Goal: Use online tool/utility: Use online tool/utility

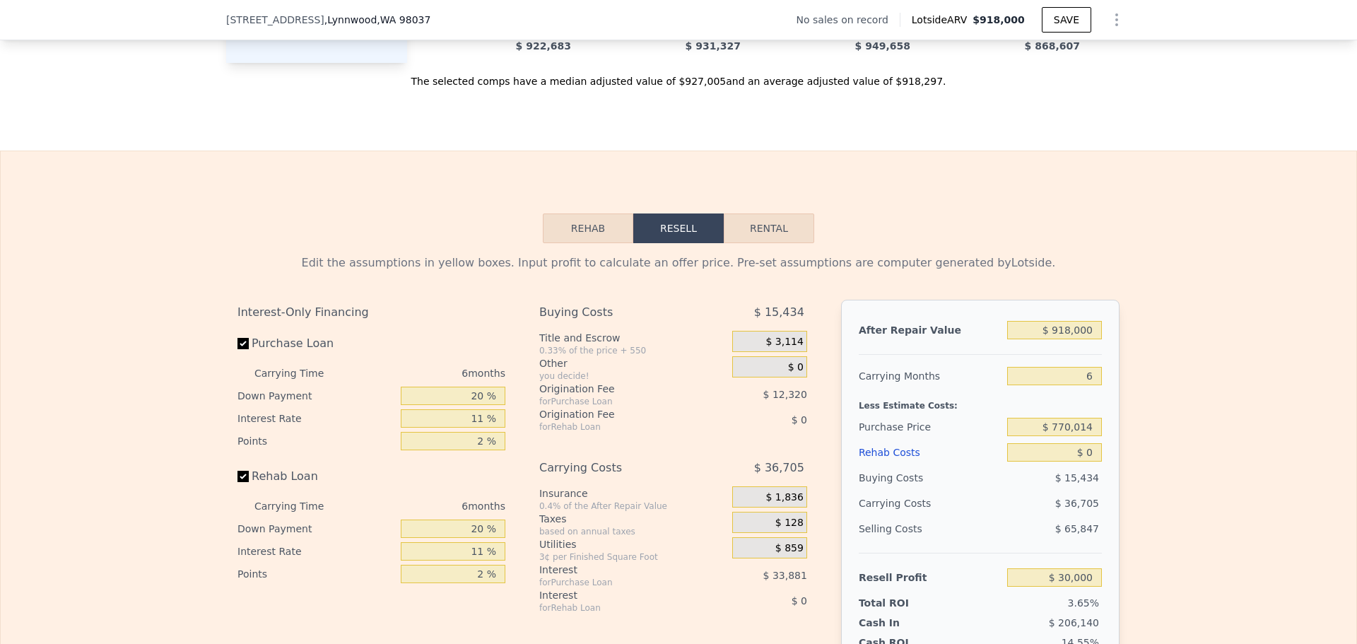
scroll to position [1978, 0]
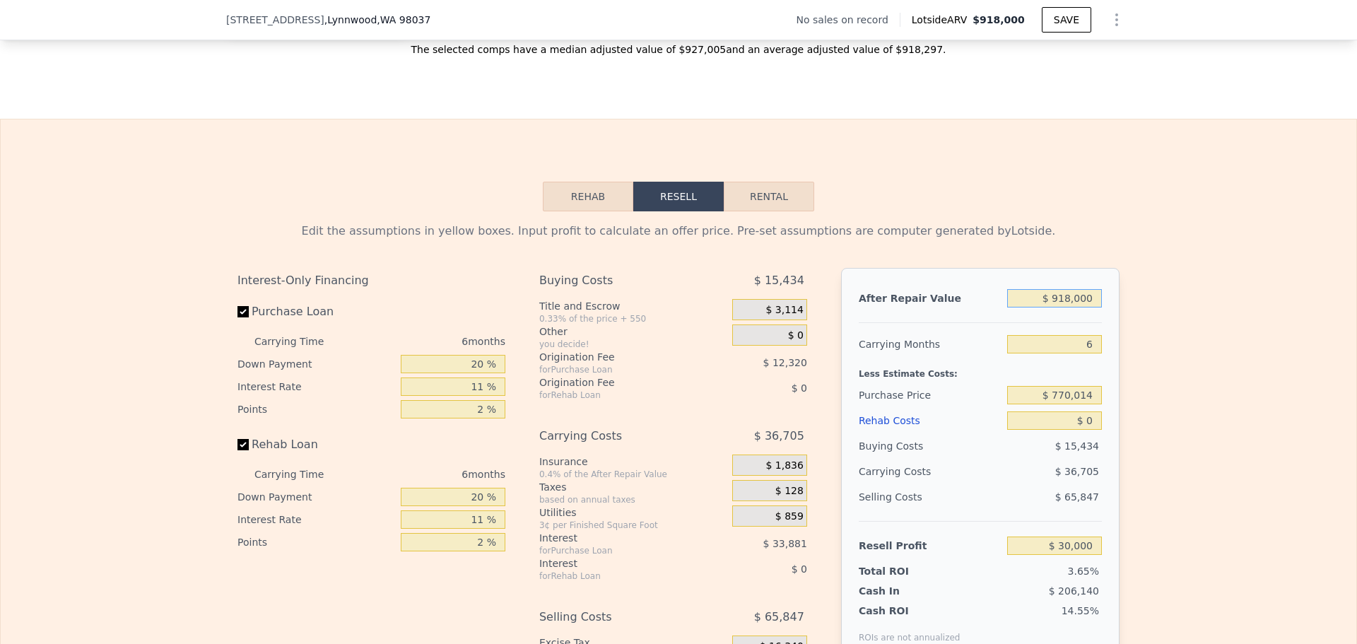
drag, startPoint x: 1092, startPoint y: 308, endPoint x: 1008, endPoint y: 289, distance: 85.5
click at [1008, 289] on div "After Repair Value $ 918,000 Carrying Months 6 Less Estimate Costs: Purchase Pr…" at bounding box center [980, 464] width 278 height 393
type input "$ 9"
type input "-$ 820,858"
type input "$ 97"
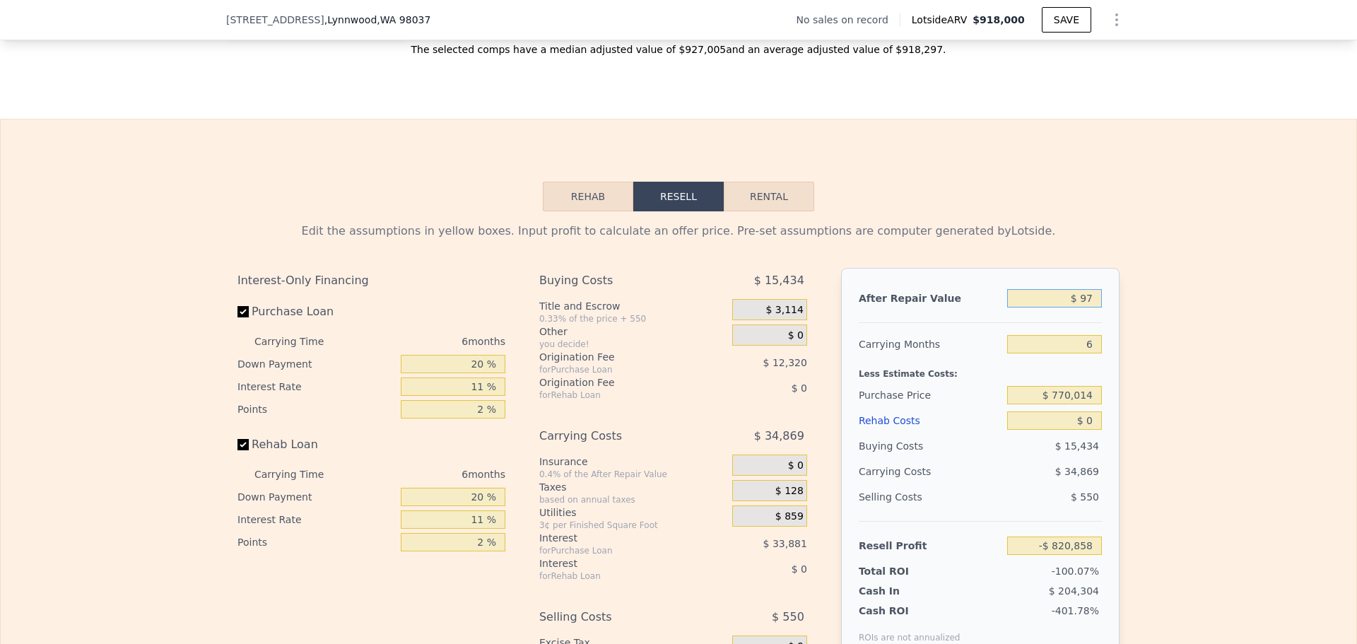
type input "-$ 820,776"
type input "$ 975"
type input "-$ 819,962"
type input "$ 9,750"
type input "-$ 811,831"
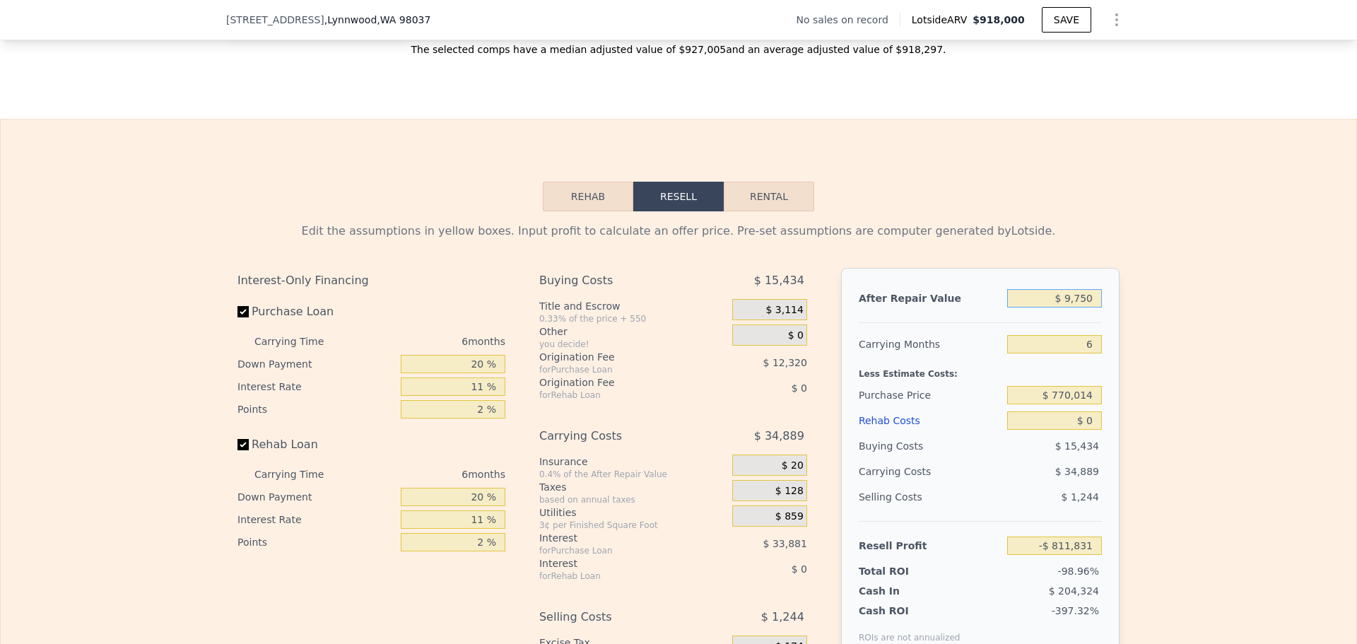
type input "$ 97,500"
type input "-$ 730,499"
type input "$ 975,000"
type input "$ 82,831"
type input "$ 975,000"
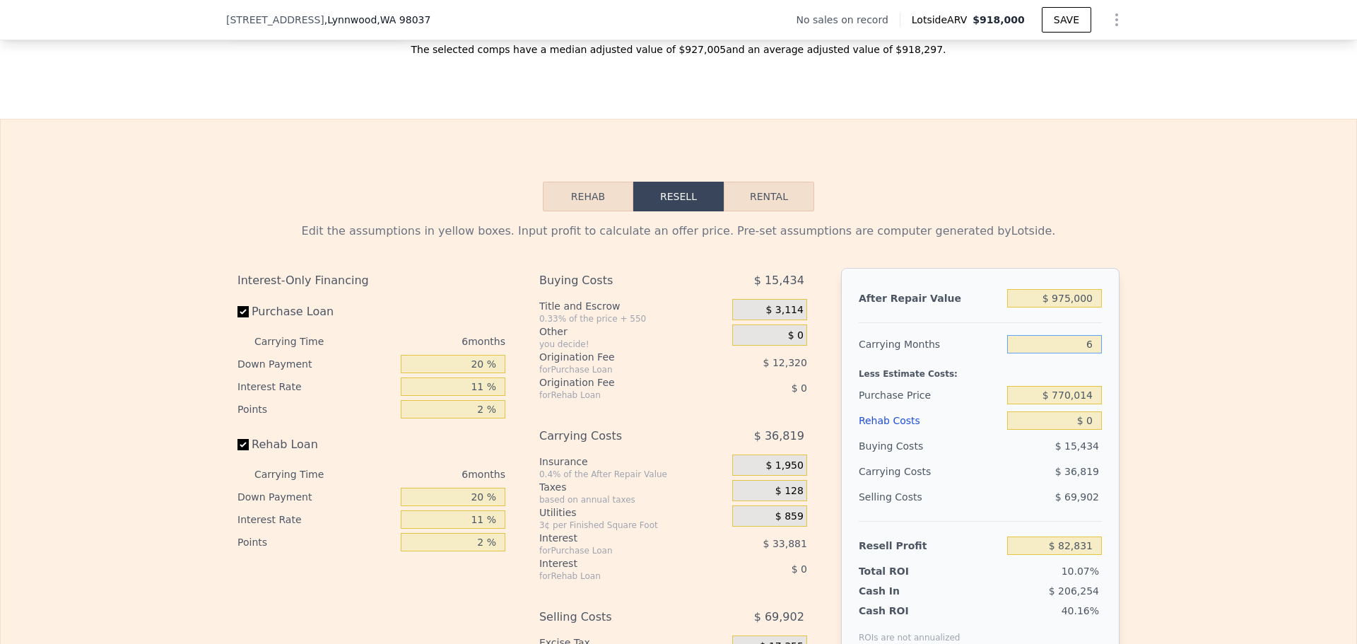
click at [1090, 353] on input "6" at bounding box center [1054, 344] width 95 height 18
type input "5"
type input "$ 88,968"
type input "5"
drag, startPoint x: 1094, startPoint y: 401, endPoint x: 920, endPoint y: 370, distance: 176.4
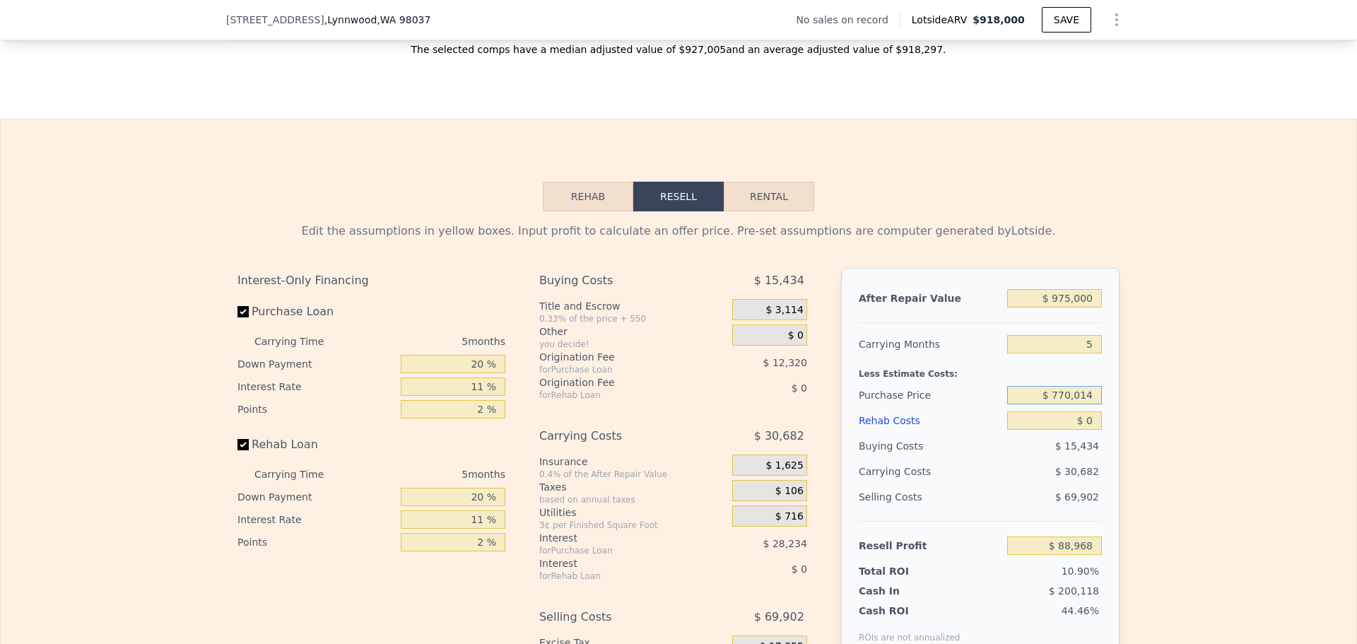
click at [920, 370] on div "After Repair Value $ 975,000 Carrying Months 5 Less Estimate Costs: Purchase Pr…" at bounding box center [980, 464] width 278 height 393
type input "$ 645,000"
type input "$ 220,983"
click at [1094, 430] on input "$ 0" at bounding box center [1054, 420] width 95 height 18
type input "$ 1"
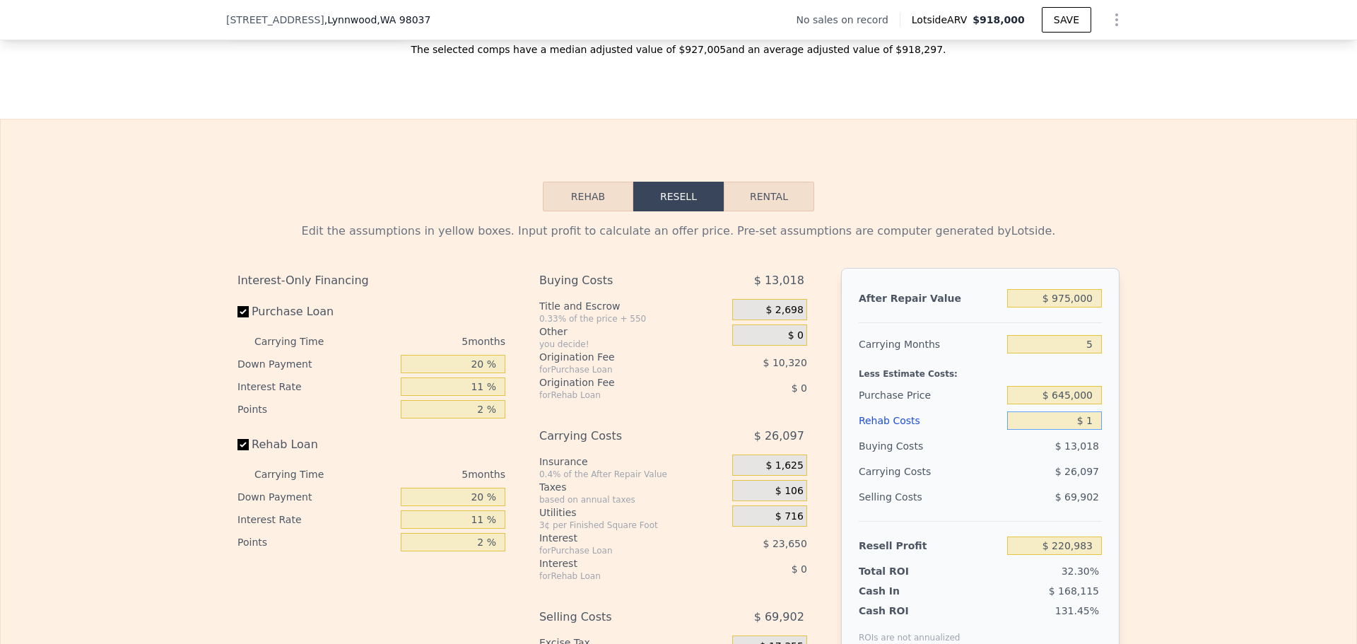
type input "$ 220,982"
type input "$ 150"
type input "$ 220,826"
type input "$ 1,500"
type input "$ 219,404"
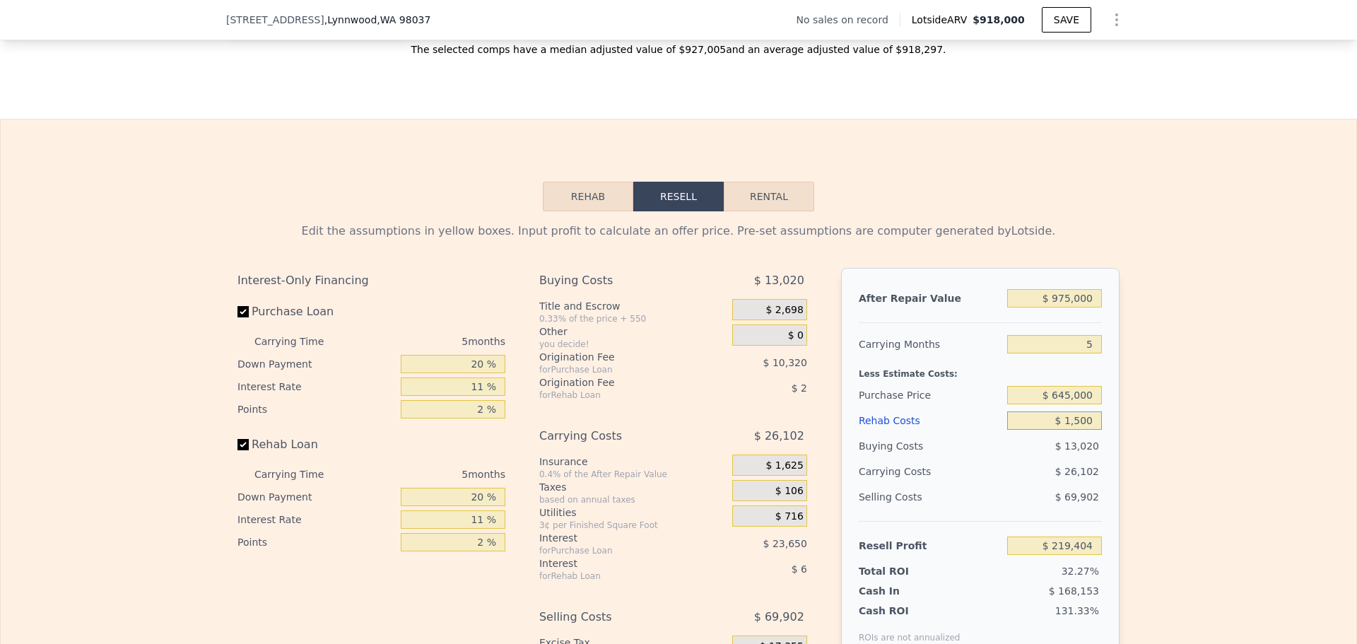
type input "$ 15,000"
type input "$ 205,193"
type input "$ 150,000"
type input "$ 63,083"
type input "$ 150,000"
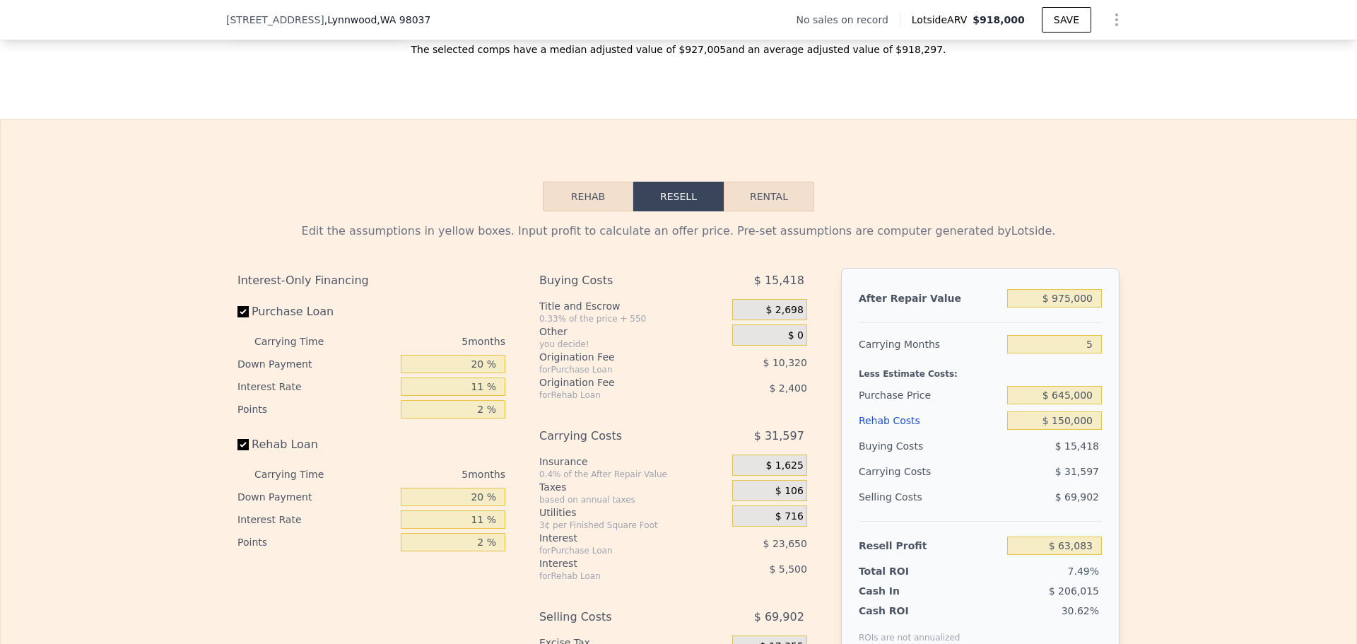
click at [1027, 491] on div "$ 69,902" at bounding box center [1054, 496] width 95 height 25
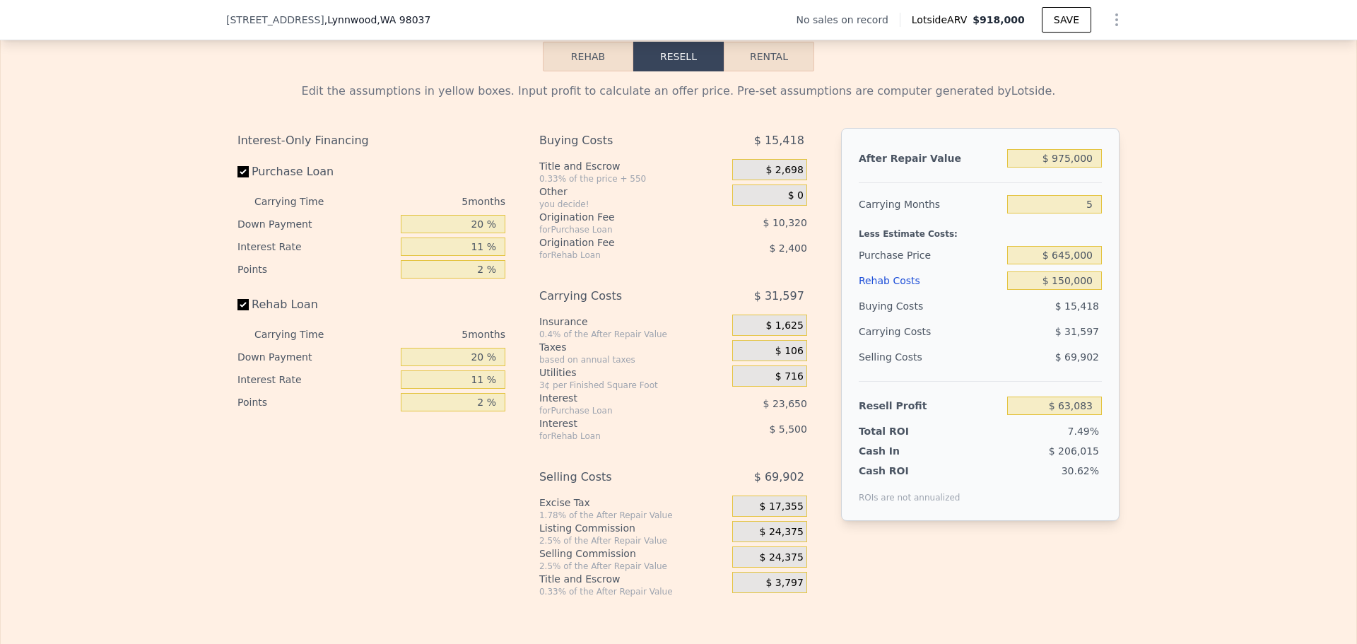
scroll to position [2120, 0]
drag, startPoint x: 1089, startPoint y: 264, endPoint x: 986, endPoint y: 243, distance: 105.2
click at [986, 243] on div "After Repair Value $ 975,000 Carrying Months 5 Less Estimate Costs: Purchase Pr…" at bounding box center [980, 322] width 278 height 393
type input "$ 6"
type input "$ 630,000"
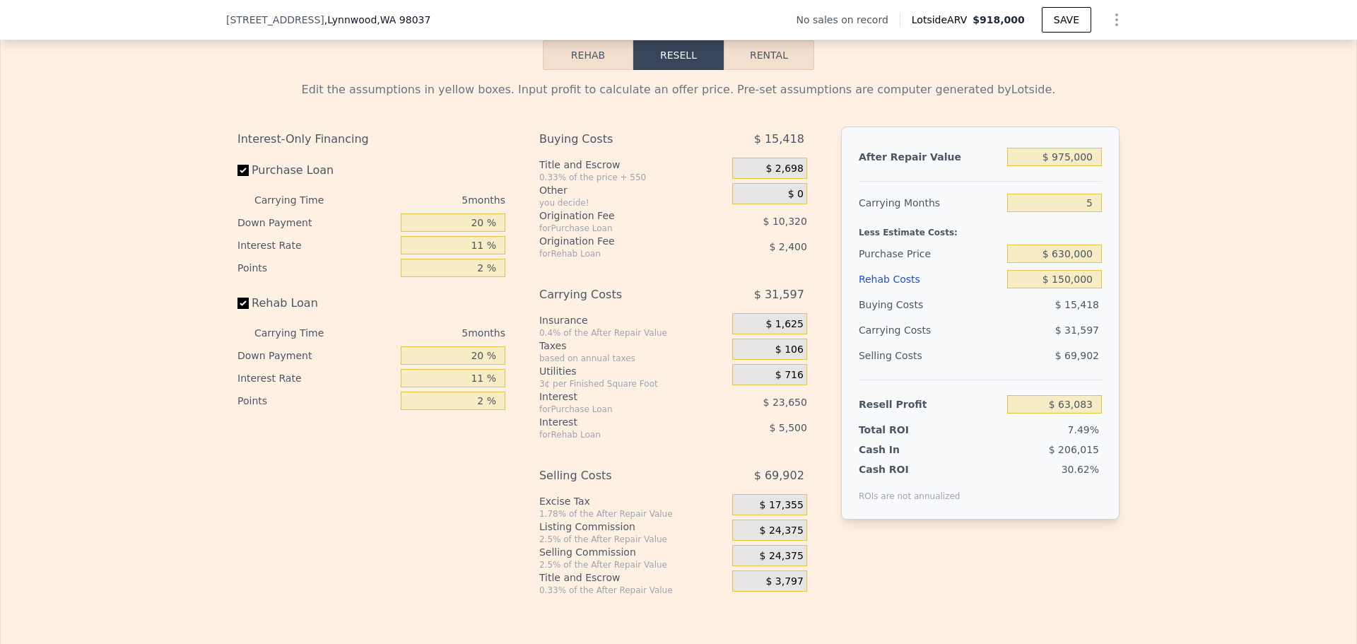
type input "$ 78,923"
click at [996, 317] on div "Buying Costs $ 15,128" at bounding box center [979, 304] width 243 height 25
click at [483, 244] on input "11 %" at bounding box center [453, 245] width 105 height 18
type input "1 %"
type input "$ 99,923"
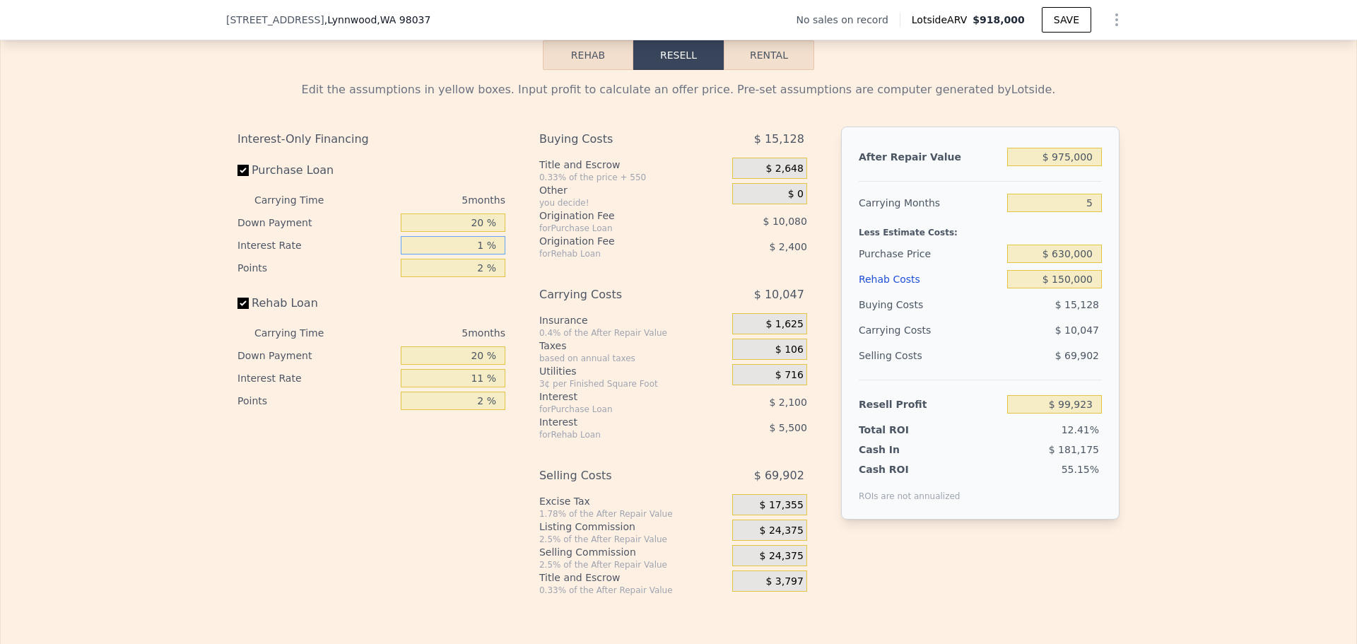
type input "11 %"
type input "$ 78,923"
type input "1 %"
type input "$ 99,923"
type input "10 %"
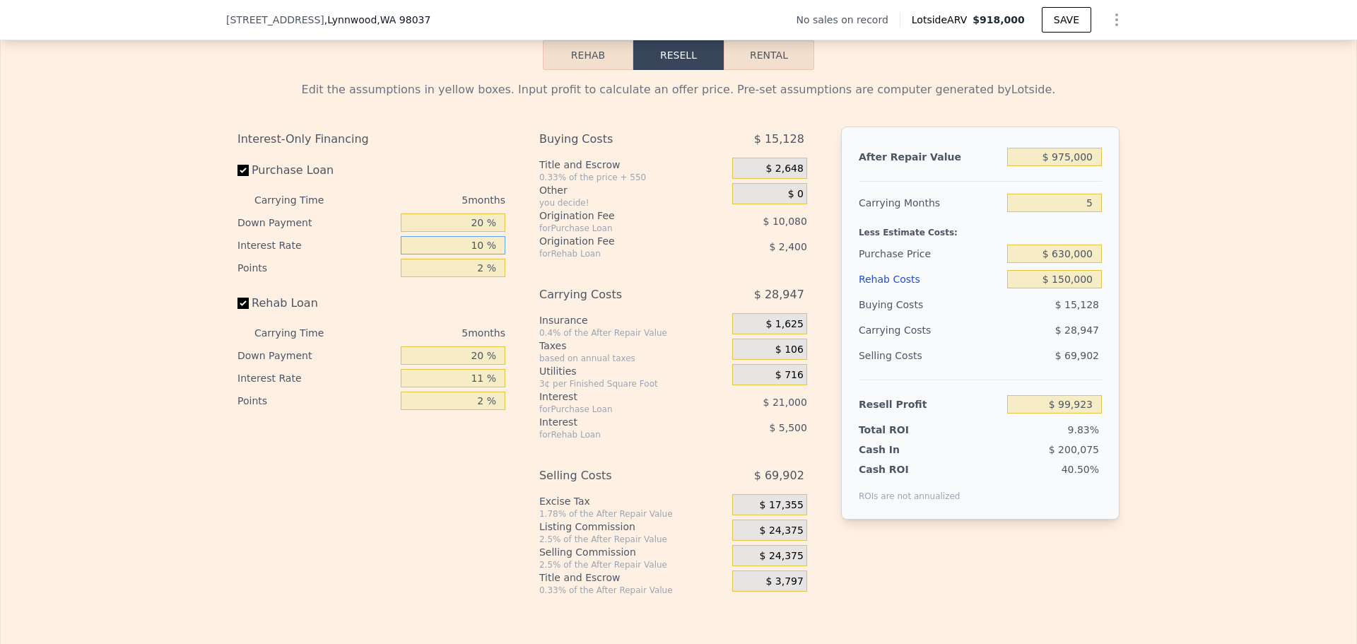
type input "$ 81,023"
type input "10 %"
click at [480, 384] on input "11 %" at bounding box center [453, 378] width 105 height 18
type input "1 %"
type input "$ 86,023"
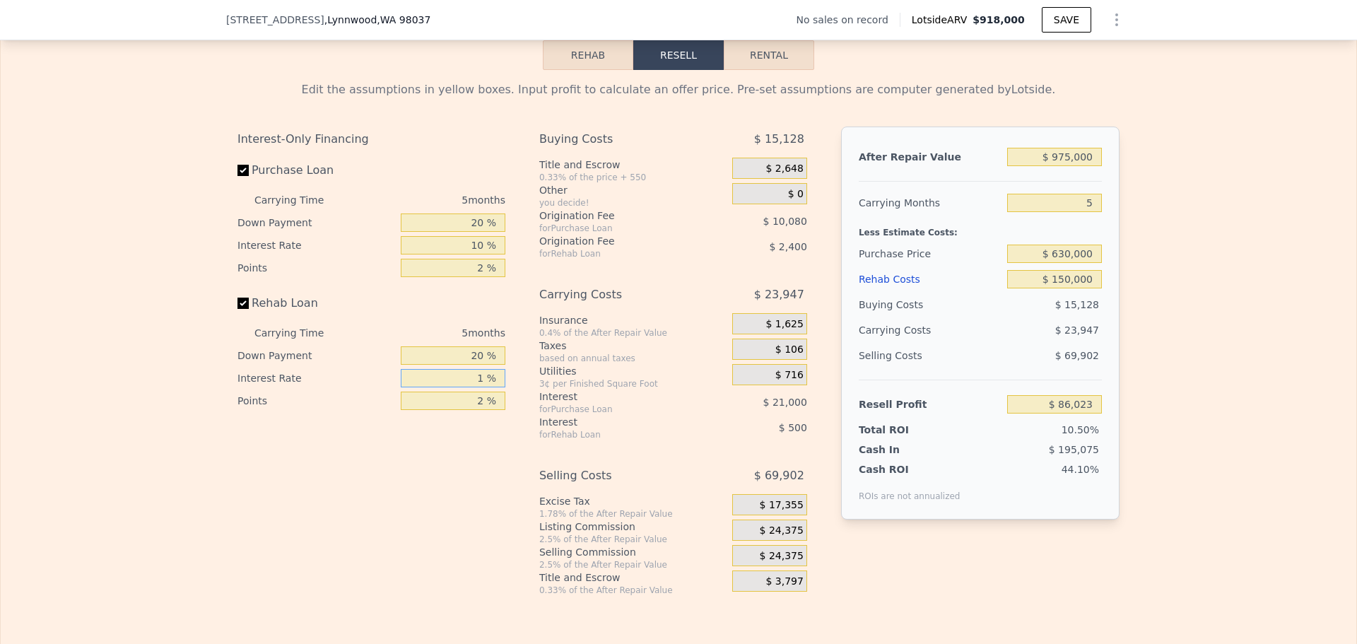
type input "10 %"
type input "$ 81,523"
type input "10 %"
click at [991, 569] on div "After Repair Value $ 975,000 Carrying Months 5 Less Estimate Costs: Purchase Pr…" at bounding box center [980, 349] width 278 height 447
click at [237, 176] on input "Purchase Loan" at bounding box center [242, 170] width 11 height 11
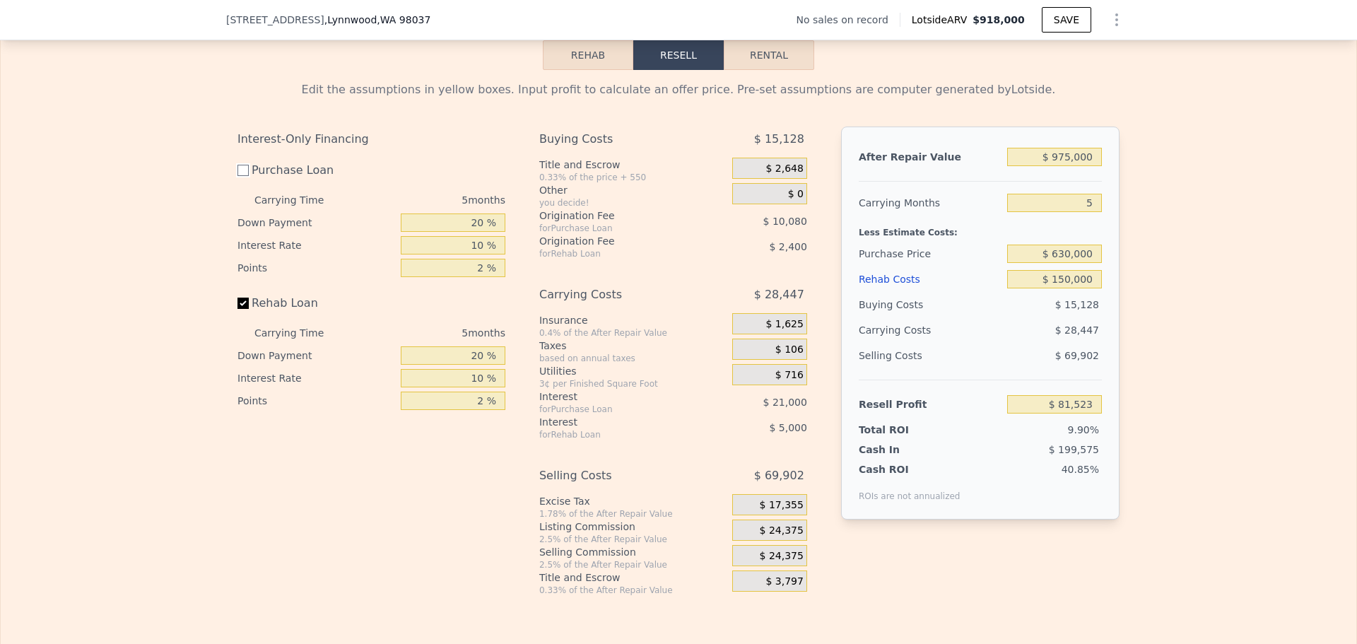
checkbox input "false"
type input "$ 112,603"
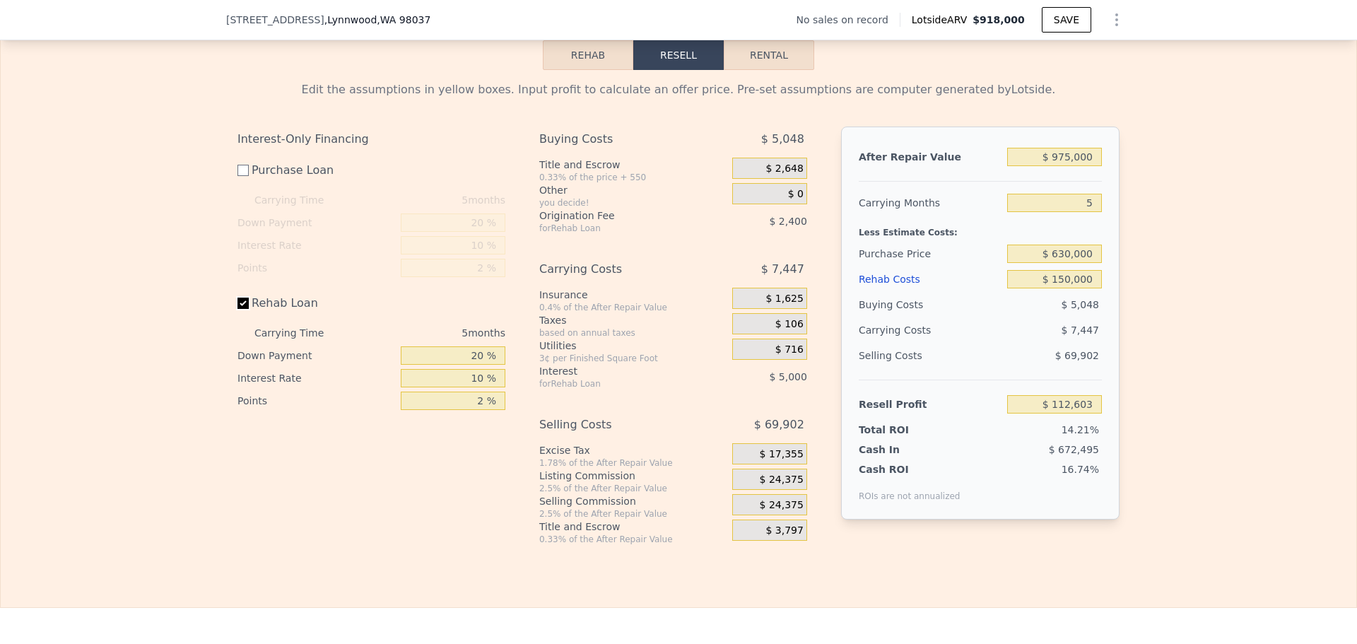
click at [237, 307] on input "Rehab Loan" at bounding box center [242, 302] width 11 height 11
checkbox input "false"
type input "$ 120,003"
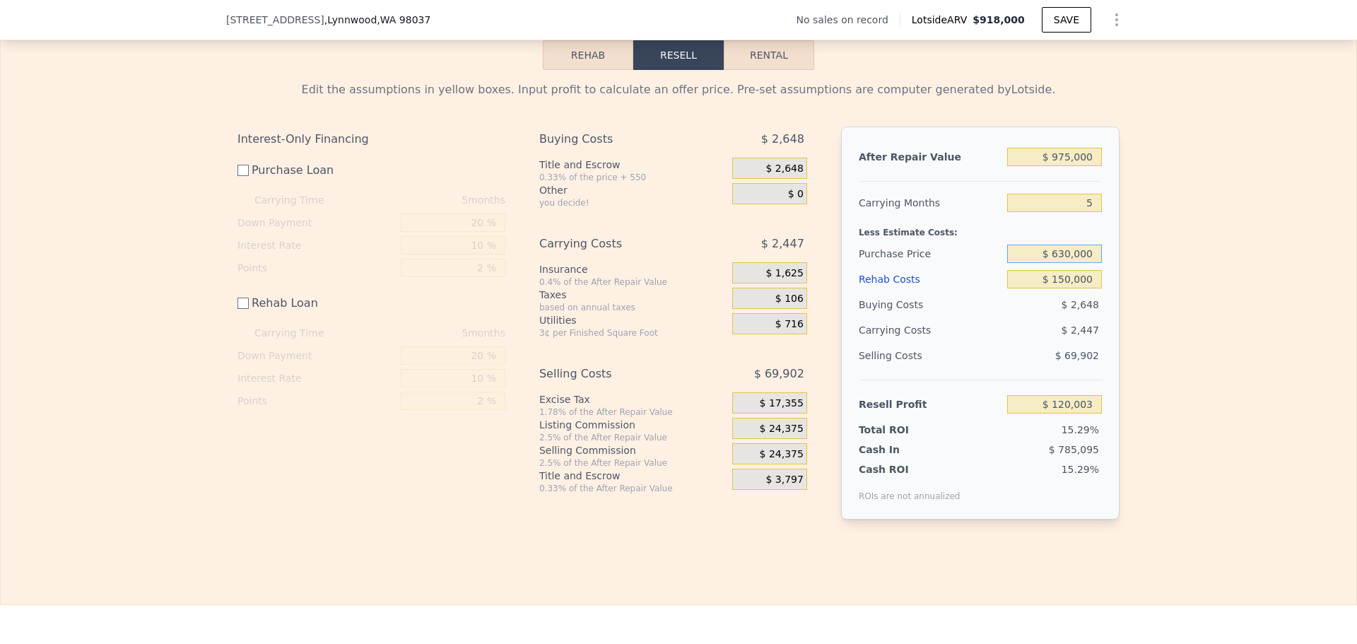
drag, startPoint x: 1088, startPoint y: 258, endPoint x: 1006, endPoint y: 237, distance: 84.7
click at [1008, 237] on div "After Repair Value $ 975,000 Carrying Months 5 Less Estimate Costs: Purchase Pr…" at bounding box center [980, 322] width 278 height 393
type input "$ 635,000"
type input "$ 114,986"
click at [1025, 360] on div "$ 69,902" at bounding box center [1054, 355] width 95 height 25
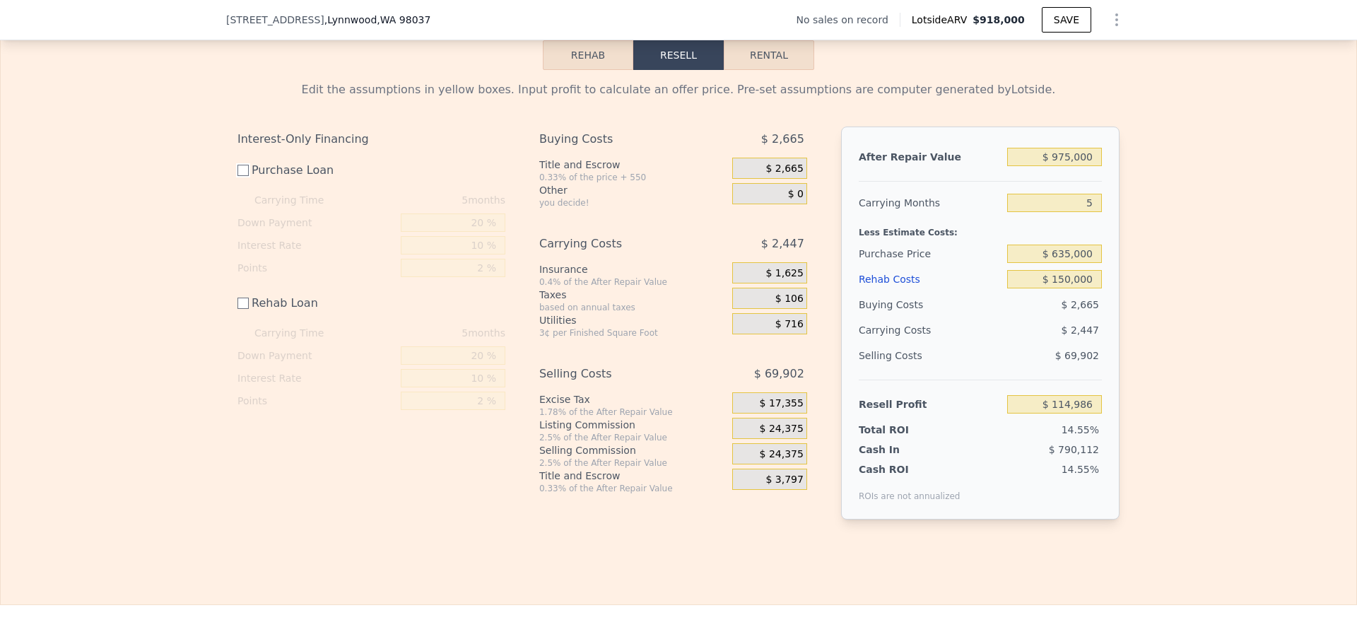
click at [237, 176] on input "Purchase Loan" at bounding box center [242, 170] width 11 height 11
checkbox input "true"
type input "$ 83,661"
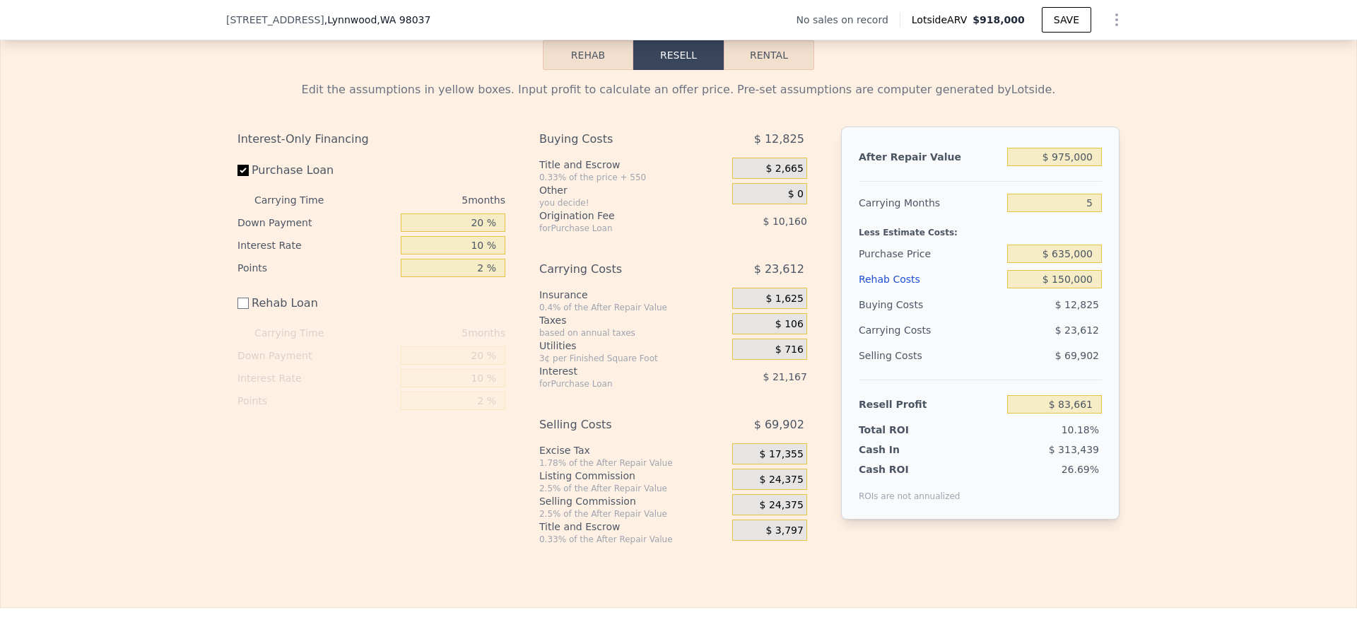
click at [241, 316] on label "Rehab Loan" at bounding box center [316, 302] width 158 height 25
click at [241, 309] on input "Rehab Loan" at bounding box center [242, 302] width 11 height 11
checkbox input "true"
type input "$ 76,261"
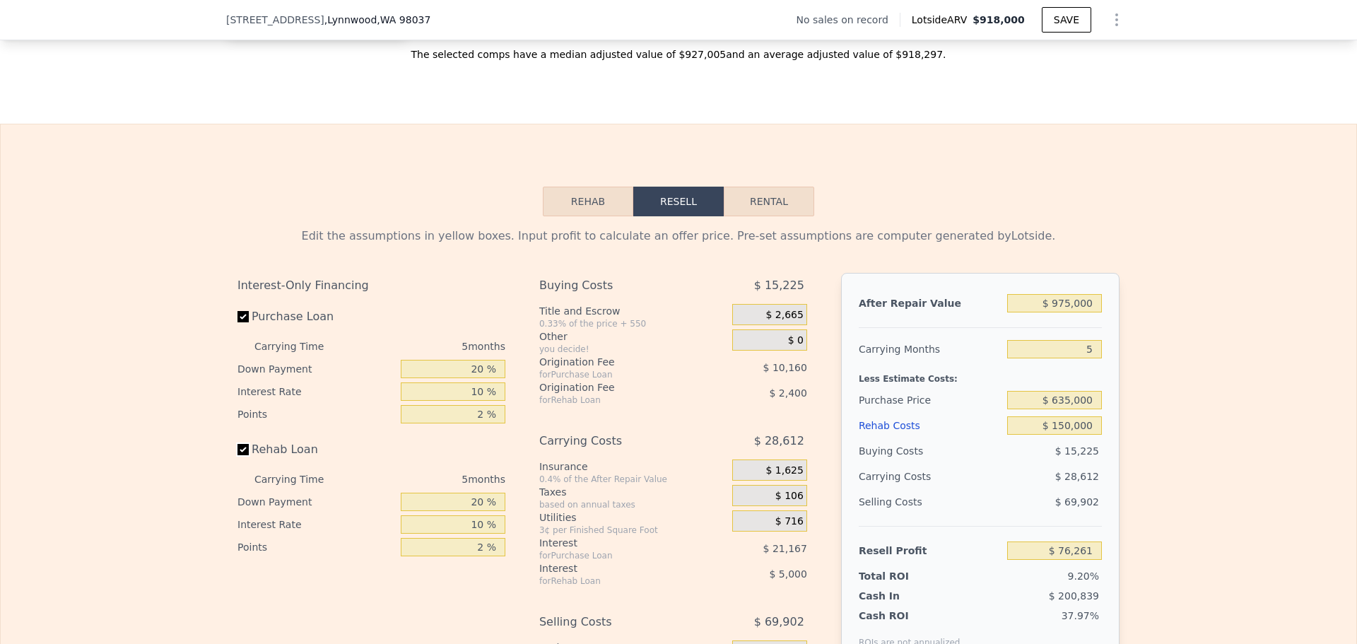
scroll to position [1978, 0]
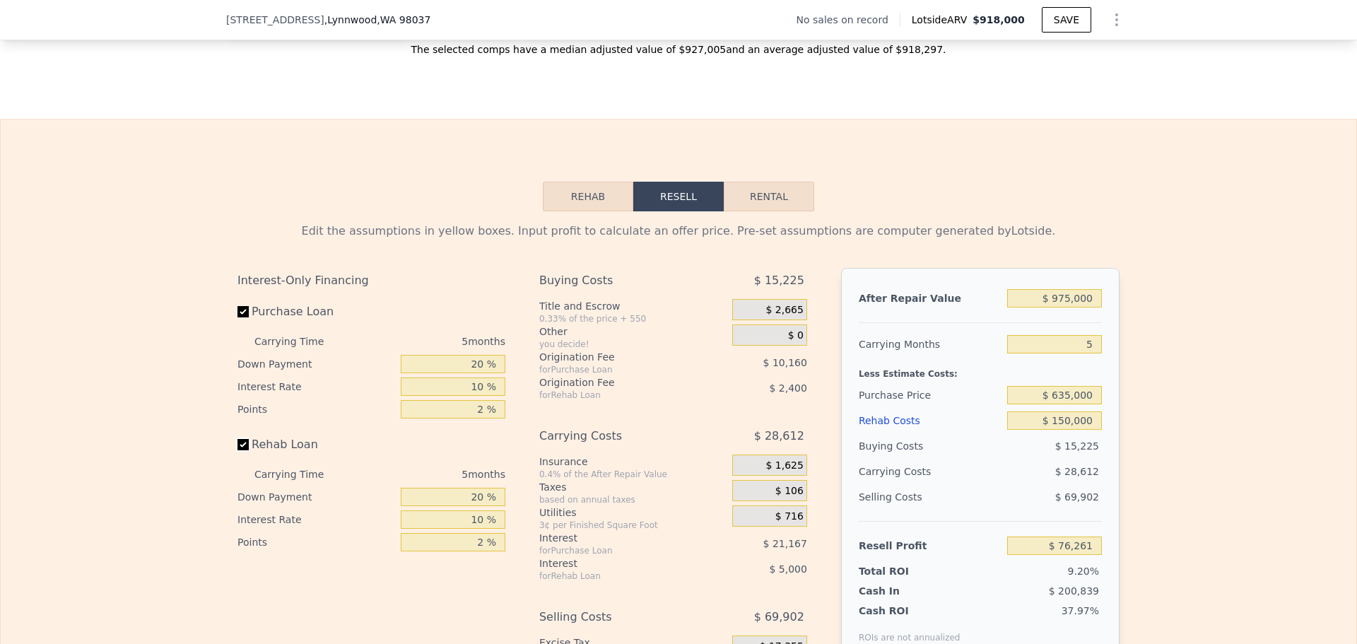
type input "$ 918,000"
type input "6"
type input "$ 0"
type input "$ 30,000"
